Goal: Task Accomplishment & Management: Manage account settings

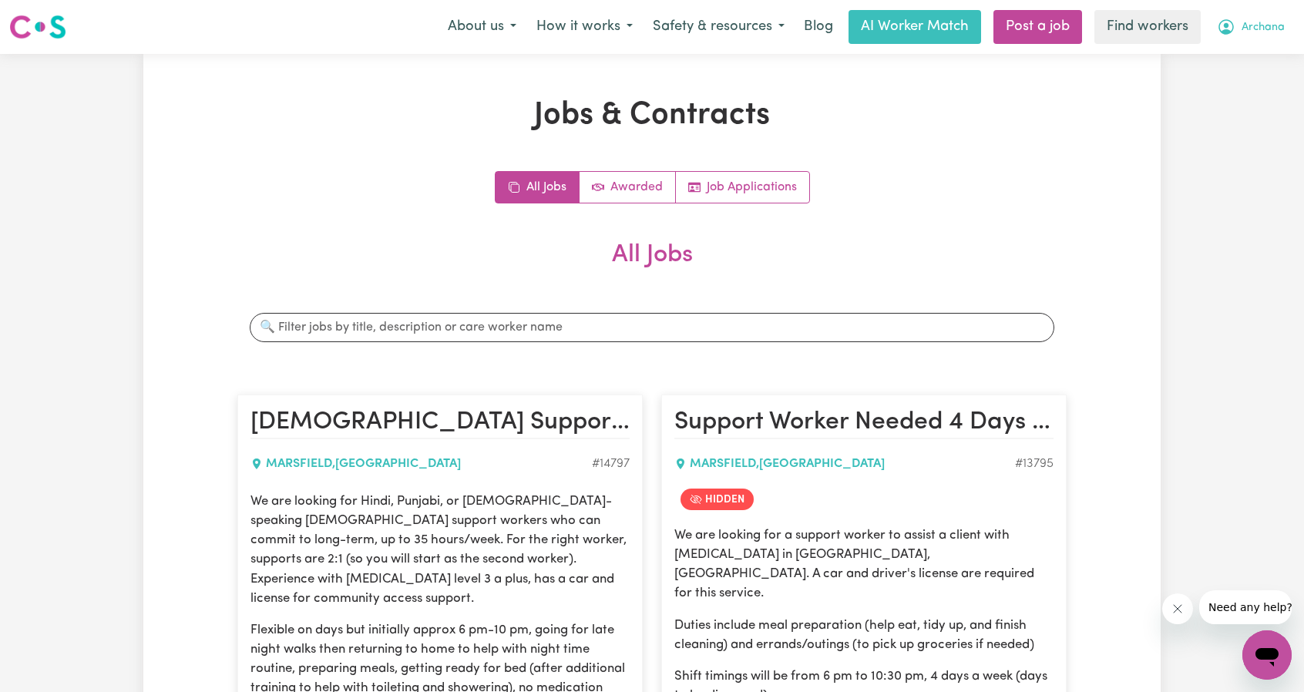
click at [1253, 23] on span "Archana" at bounding box center [1262, 27] width 43 height 17
drag, startPoint x: 1259, startPoint y: 40, endPoint x: 1247, endPoint y: 95, distance: 56.1
click at [1247, 95] on link "Logout" at bounding box center [1233, 88] width 122 height 29
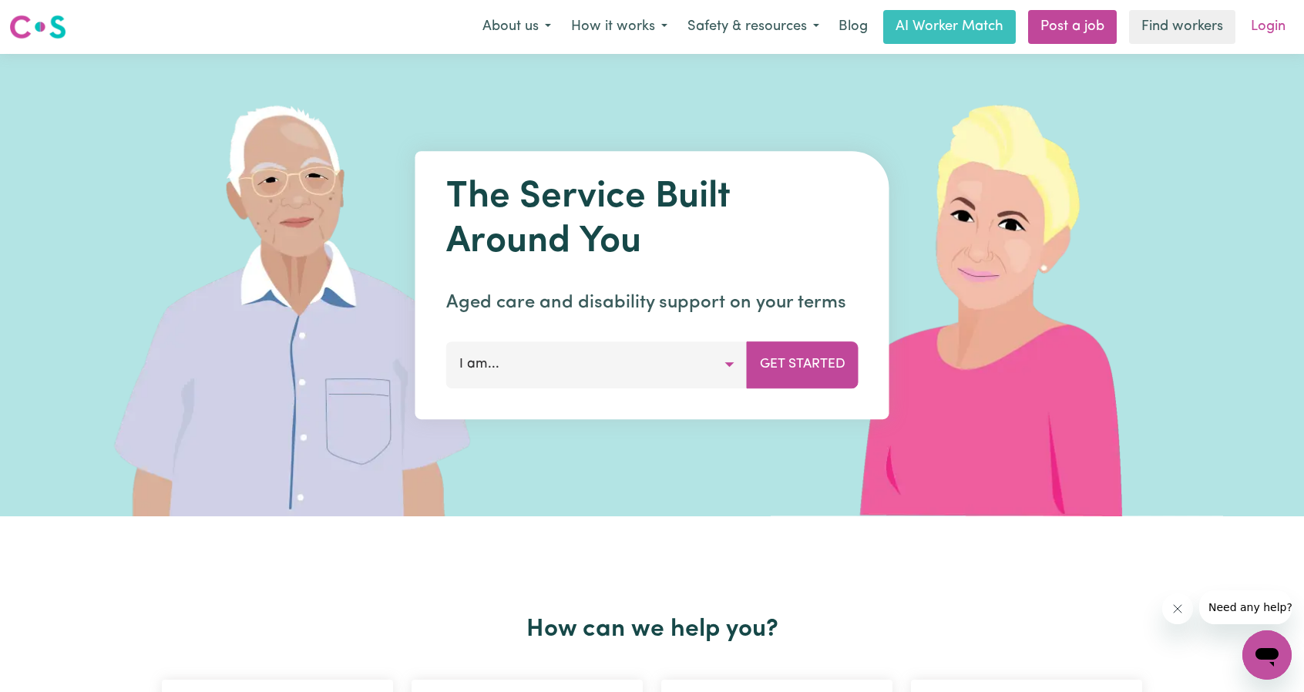
click at [1271, 22] on link "Login" at bounding box center [1267, 27] width 53 height 34
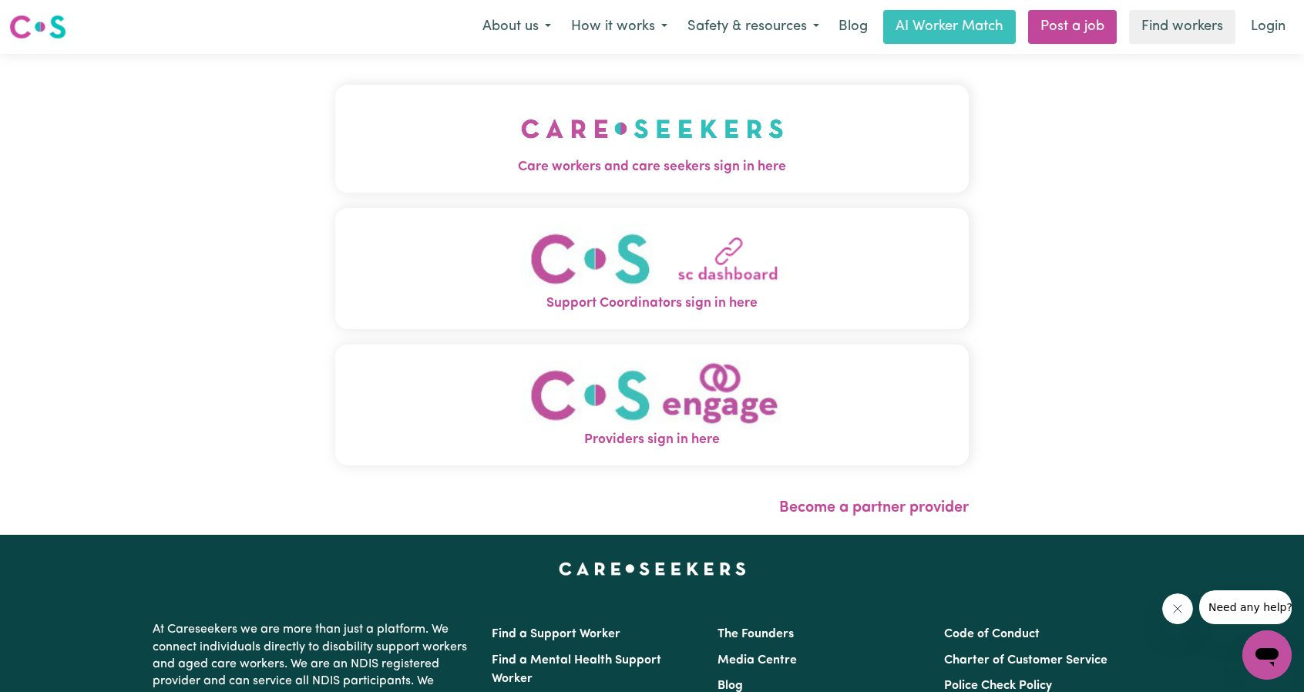
click at [496, 169] on span "Care workers and care seekers sign in here" at bounding box center [651, 167] width 633 height 20
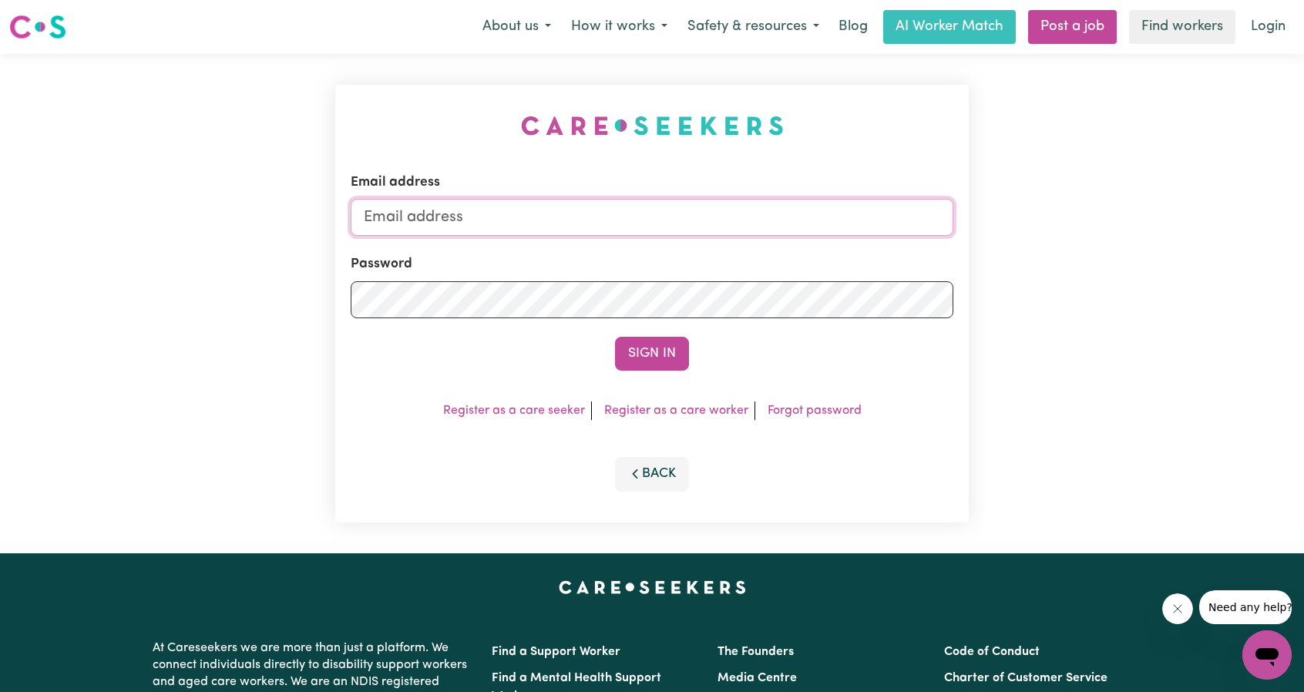
click at [661, 204] on input "Email address" at bounding box center [652, 217] width 602 height 37
drag, startPoint x: 441, startPoint y: 218, endPoint x: 739, endPoint y: 257, distance: 300.6
click at [743, 229] on input "[EMAIL_ADDRESS][PERSON_NAME][DOMAIN_NAME]" at bounding box center [652, 217] width 602 height 37
type input "[EMAIL_ADDRESS][DOMAIN_NAME]"
click at [616, 358] on button "Sign In" at bounding box center [652, 354] width 74 height 34
